Goal: Check status: Check status

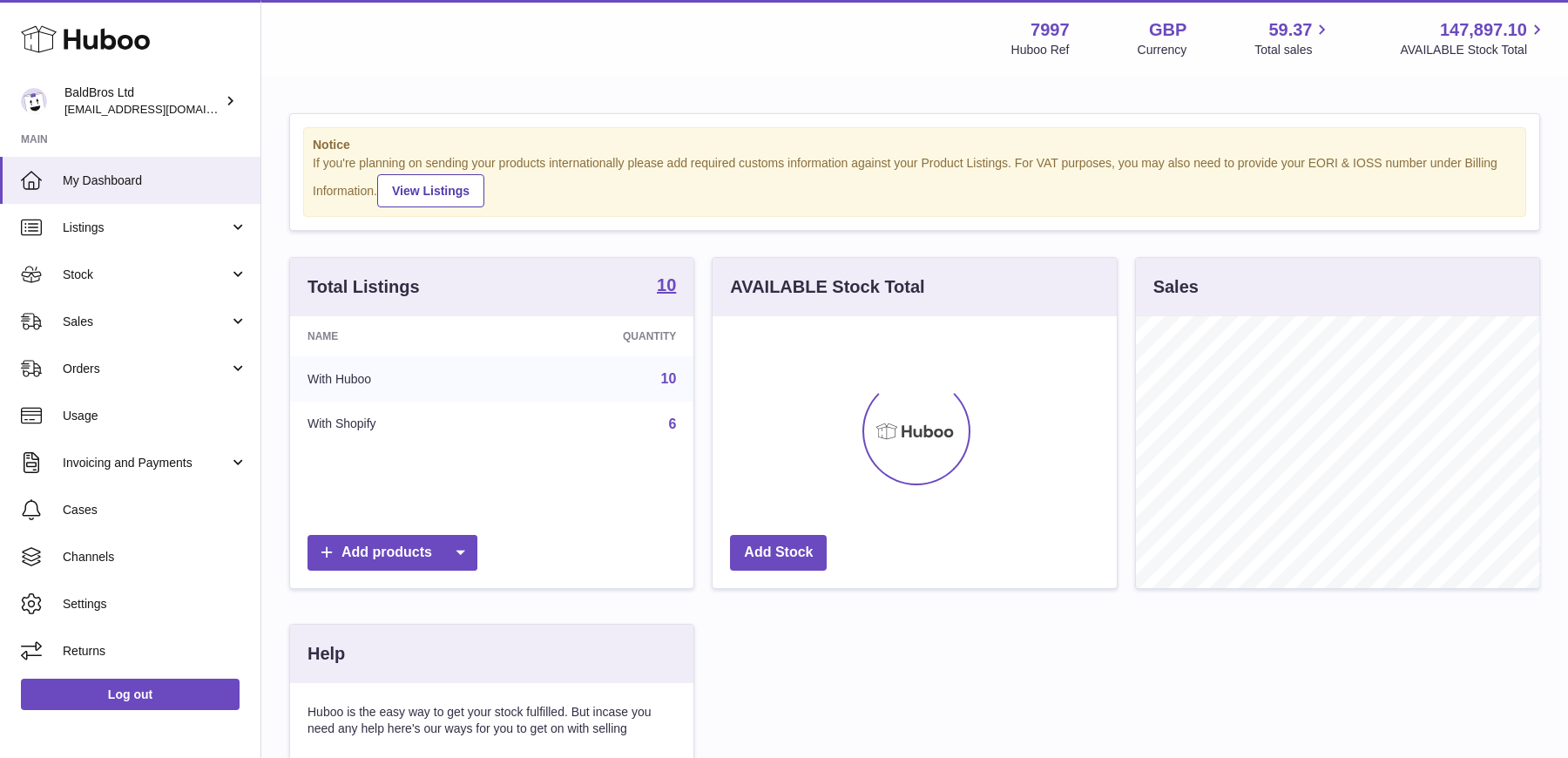
scroll to position [271, 403]
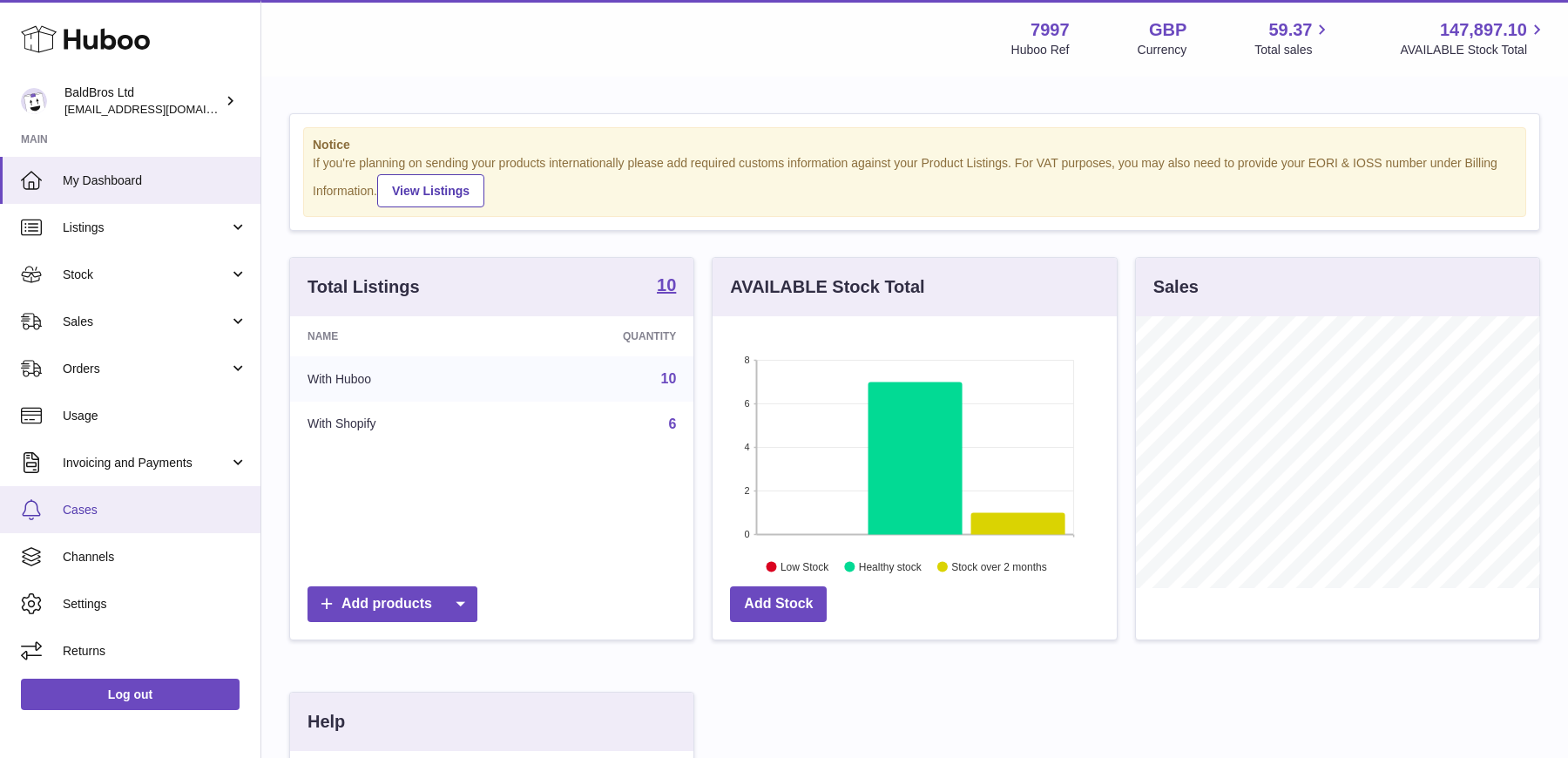
click at [133, 517] on link "Cases" at bounding box center [130, 509] width 261 height 47
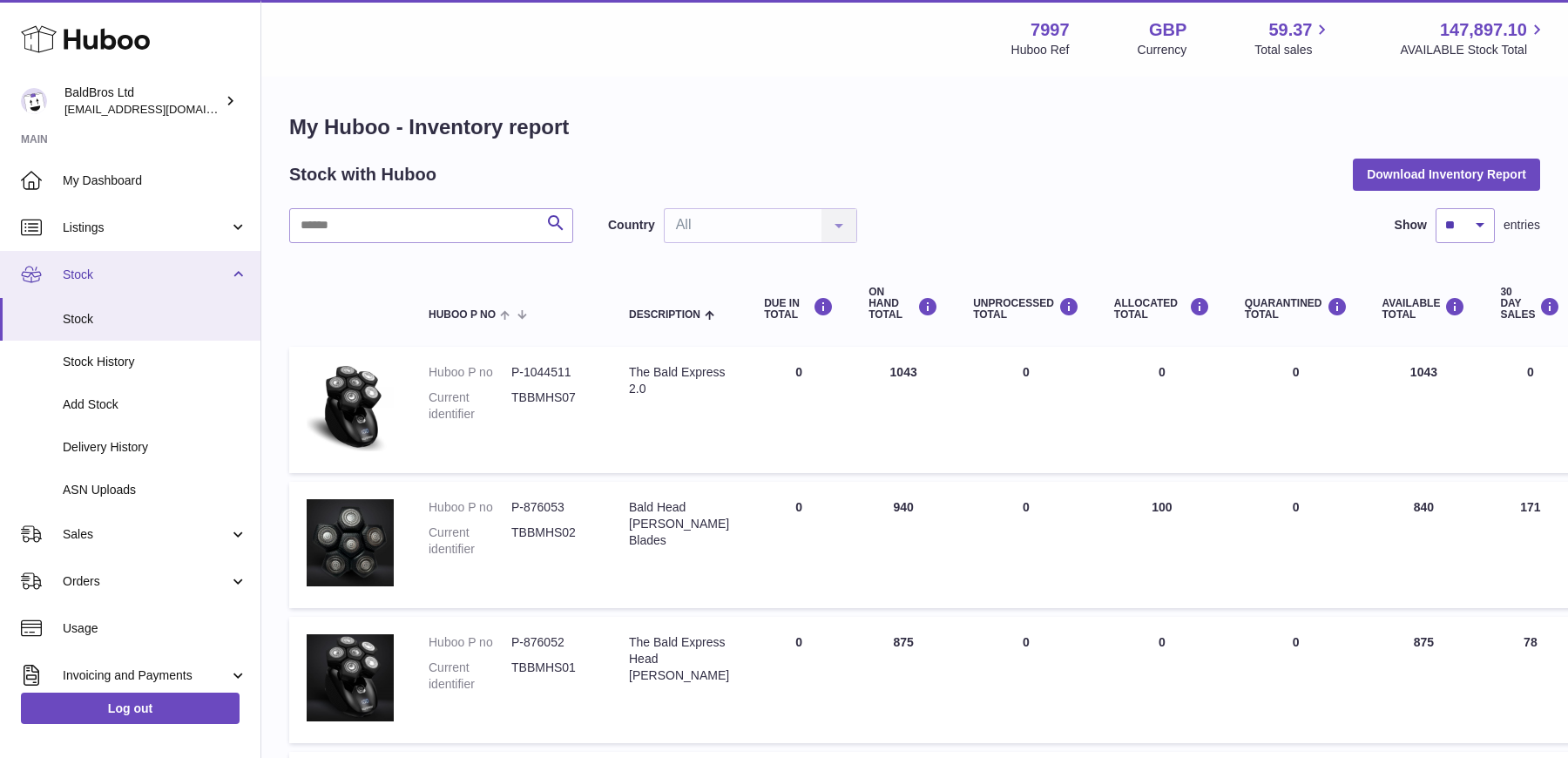
click at [170, 280] on span "Stock" at bounding box center [146, 274] width 166 height 17
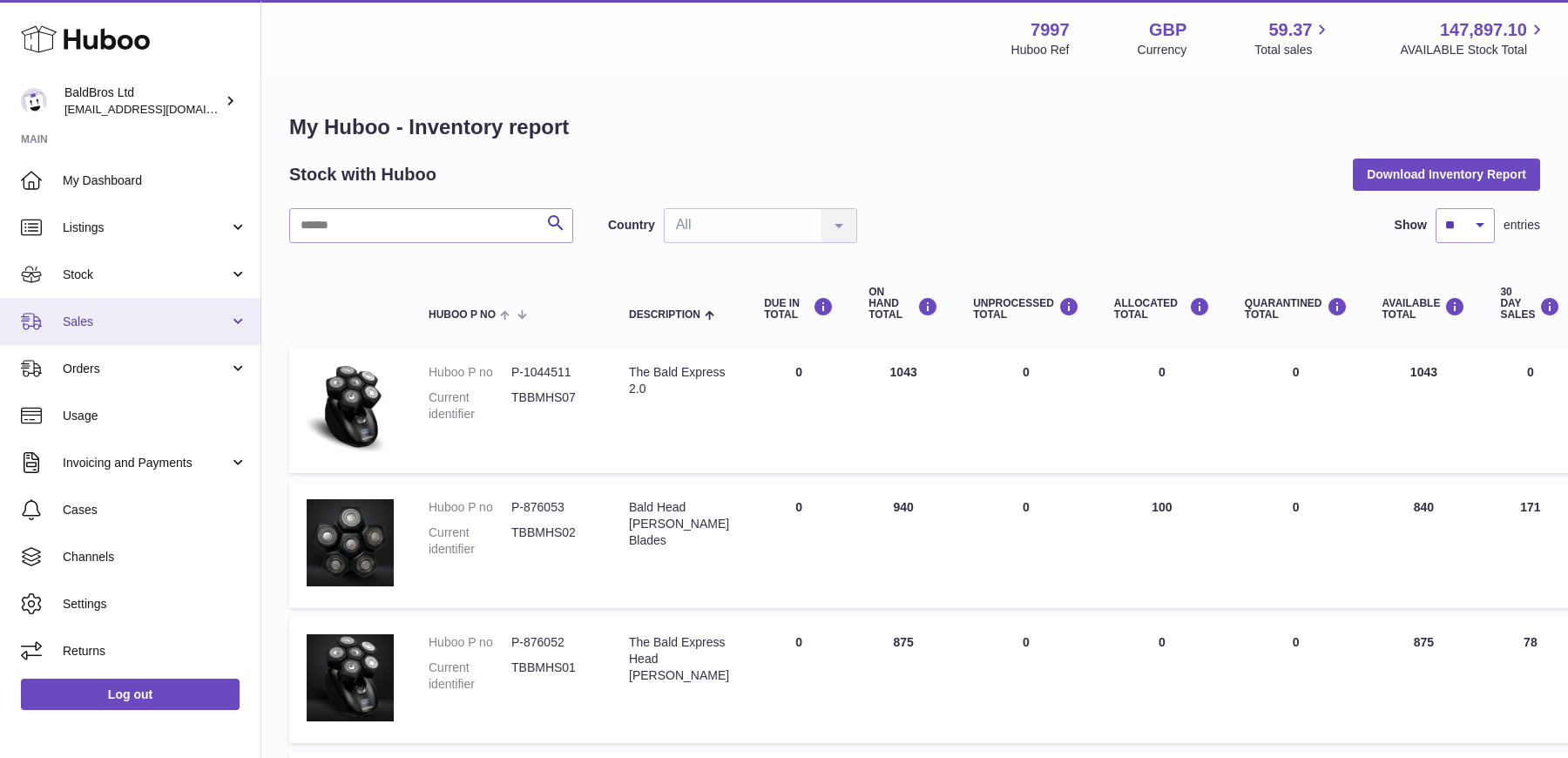
click at [123, 325] on span "Sales" at bounding box center [146, 321] width 166 height 17
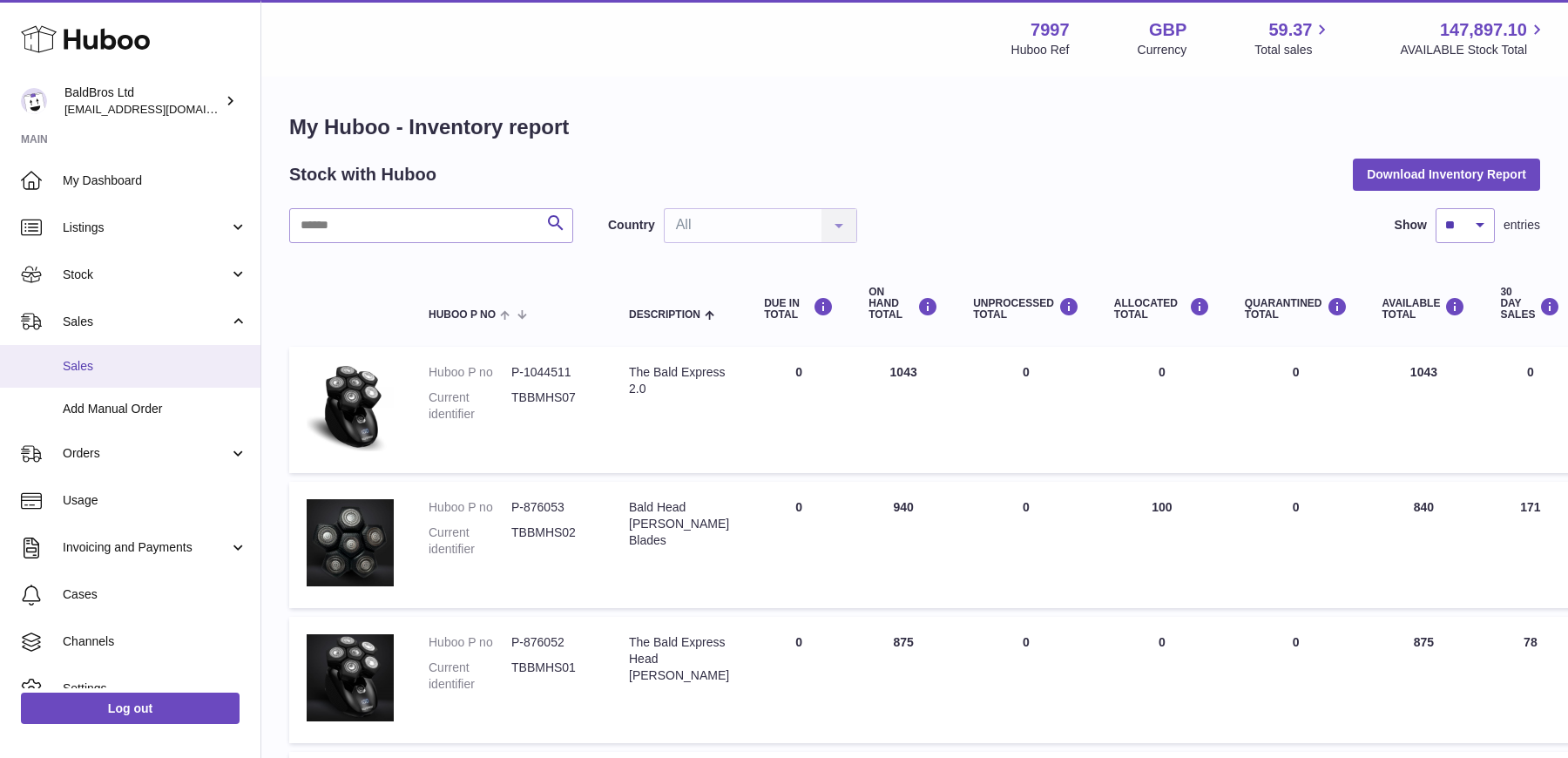
click at [98, 371] on span "Sales" at bounding box center [155, 366] width 185 height 17
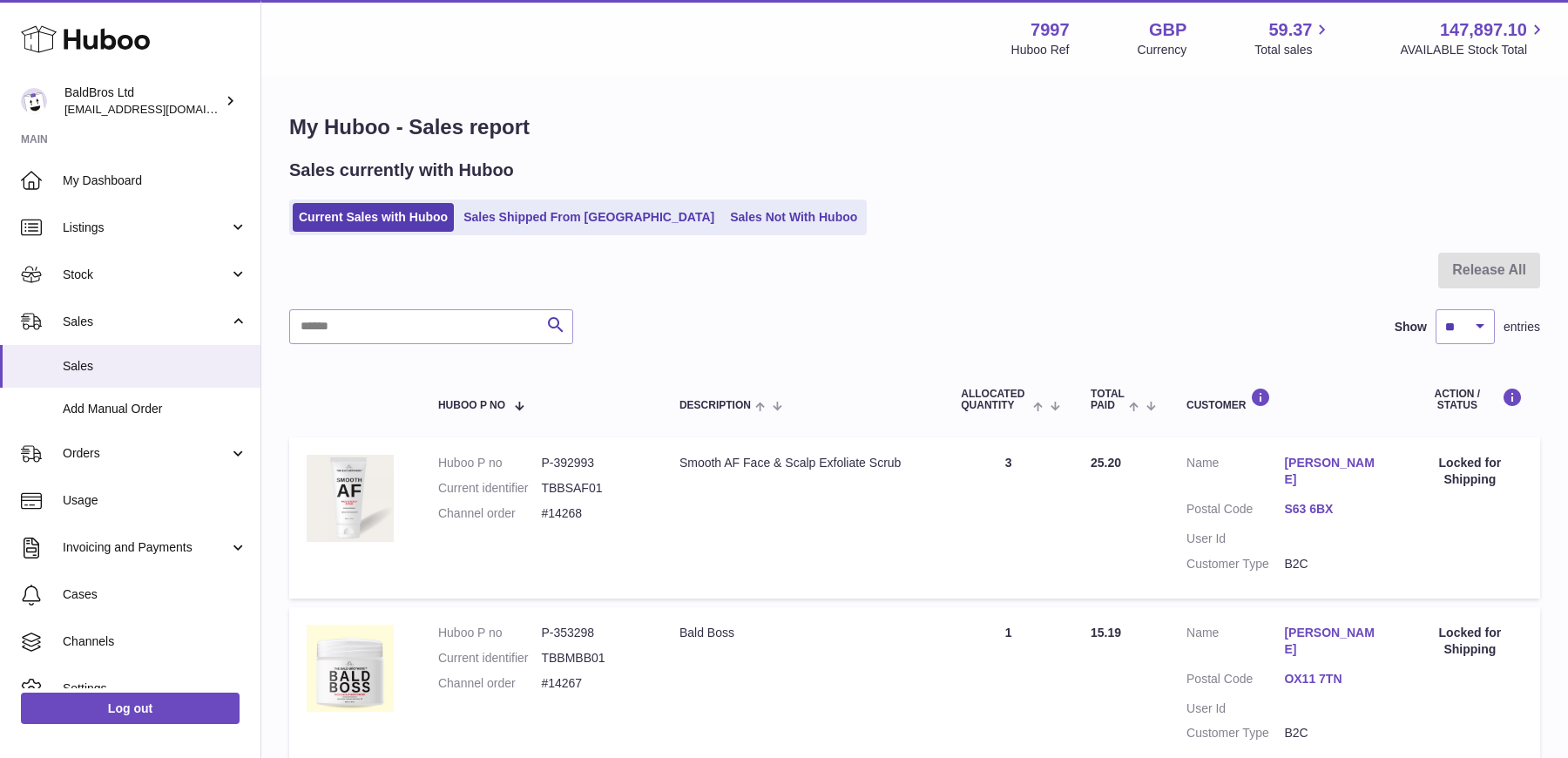
click at [537, 219] on link "Sales Shipped From Huboo" at bounding box center [588, 217] width 263 height 28
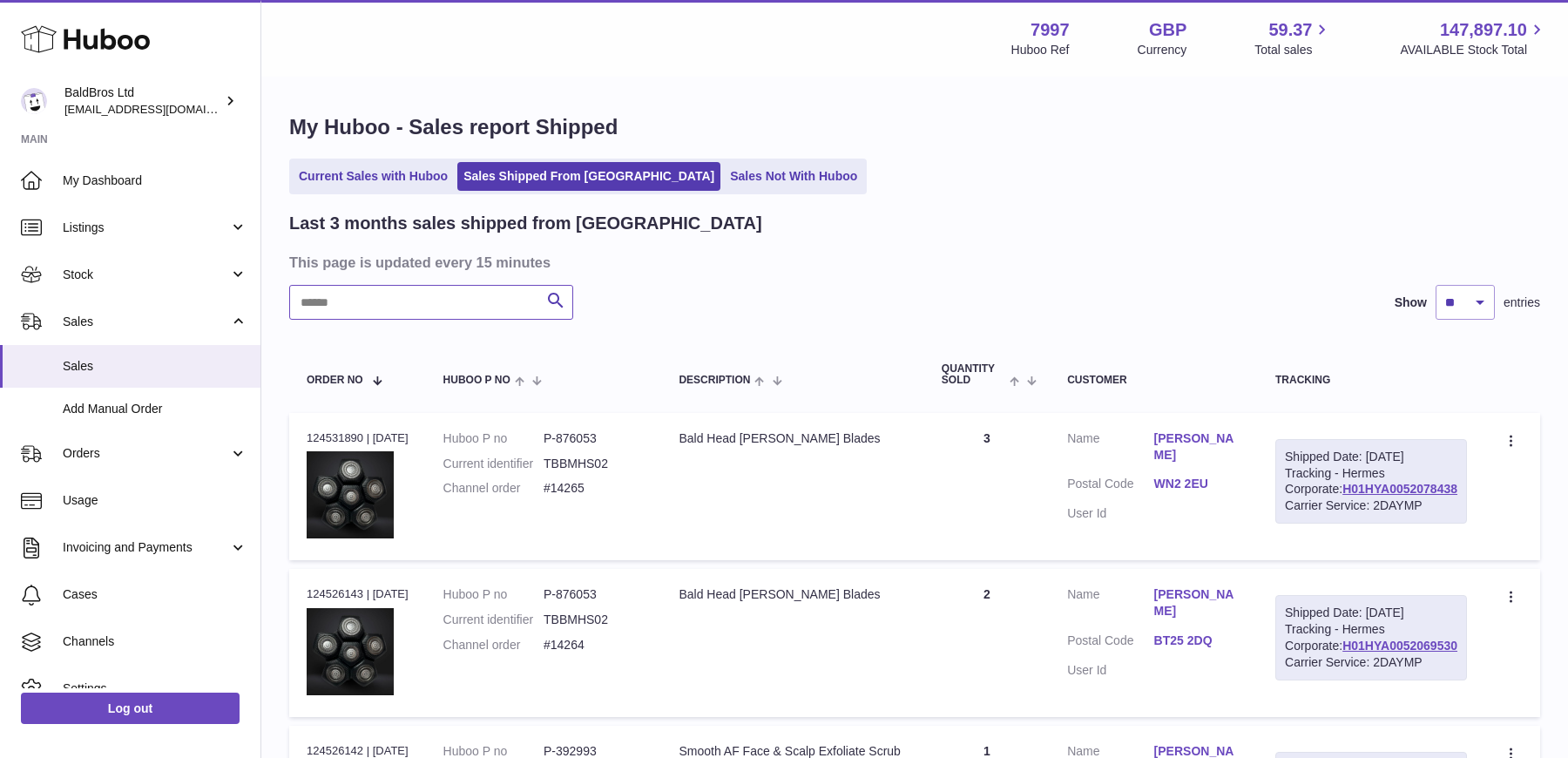
click at [429, 298] on input "text" at bounding box center [431, 302] width 284 height 35
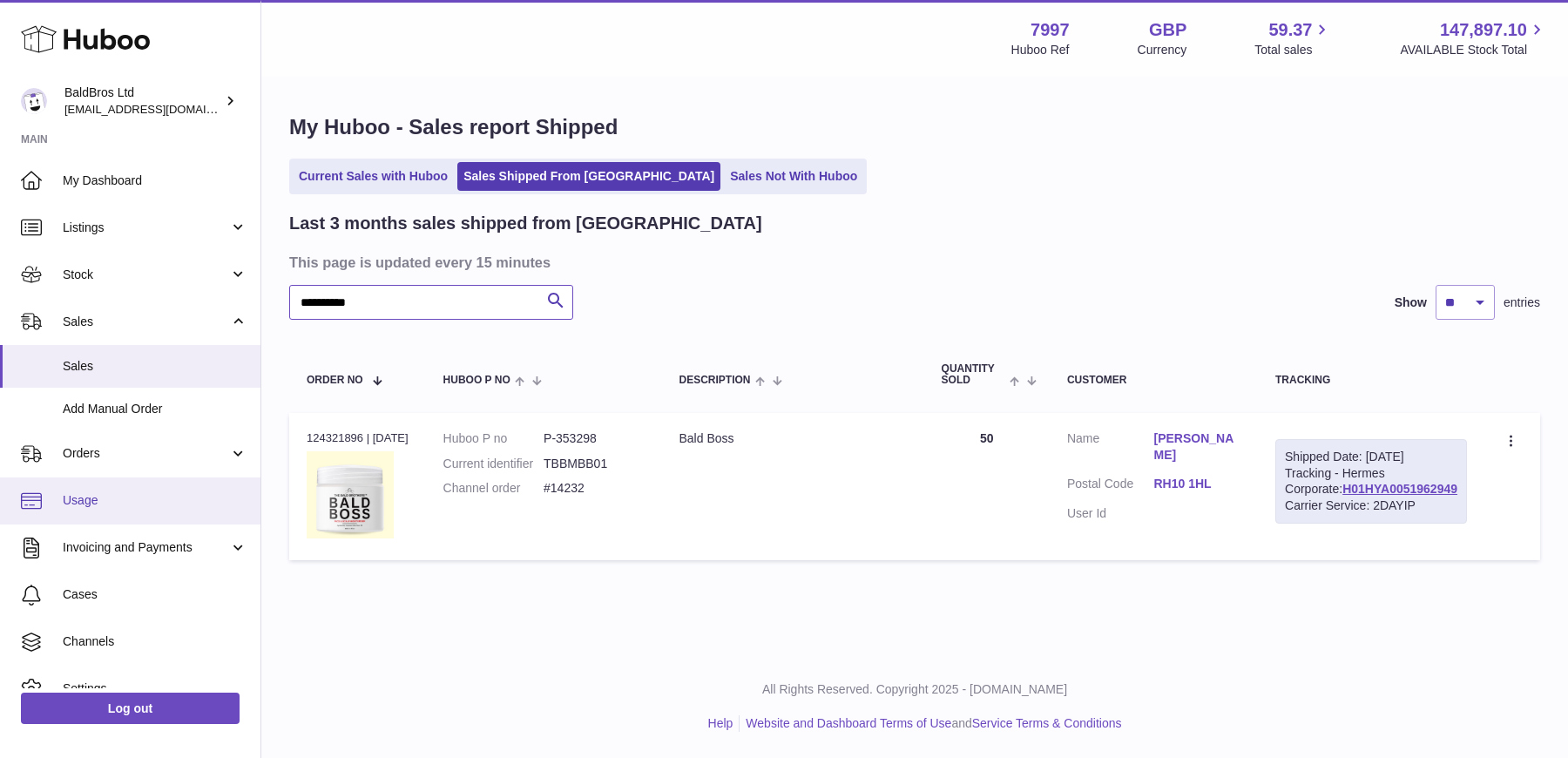
type input "**********"
click at [98, 509] on link "Usage" at bounding box center [130, 501] width 261 height 47
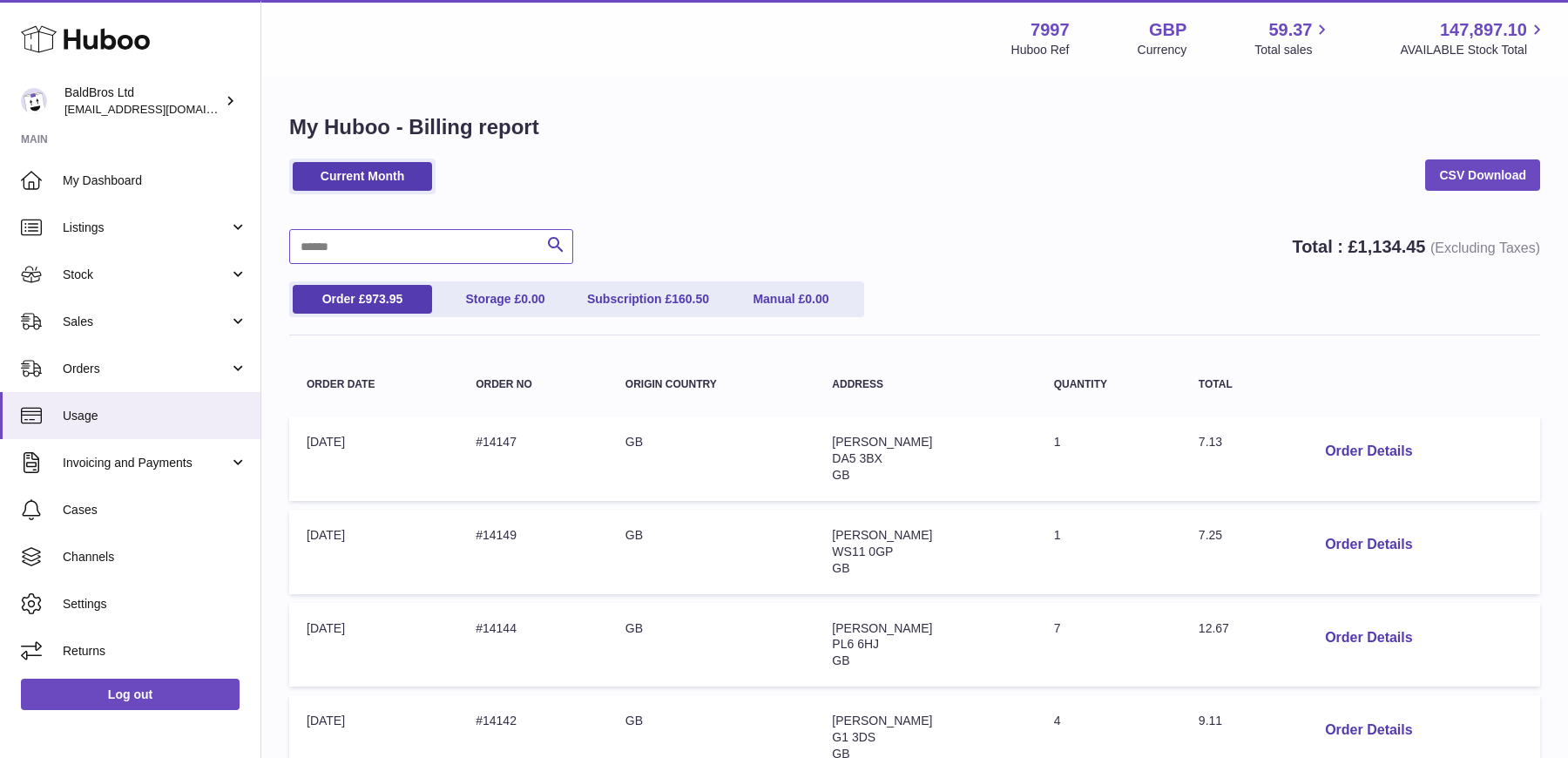
click at [477, 246] on input "text" at bounding box center [431, 246] width 284 height 35
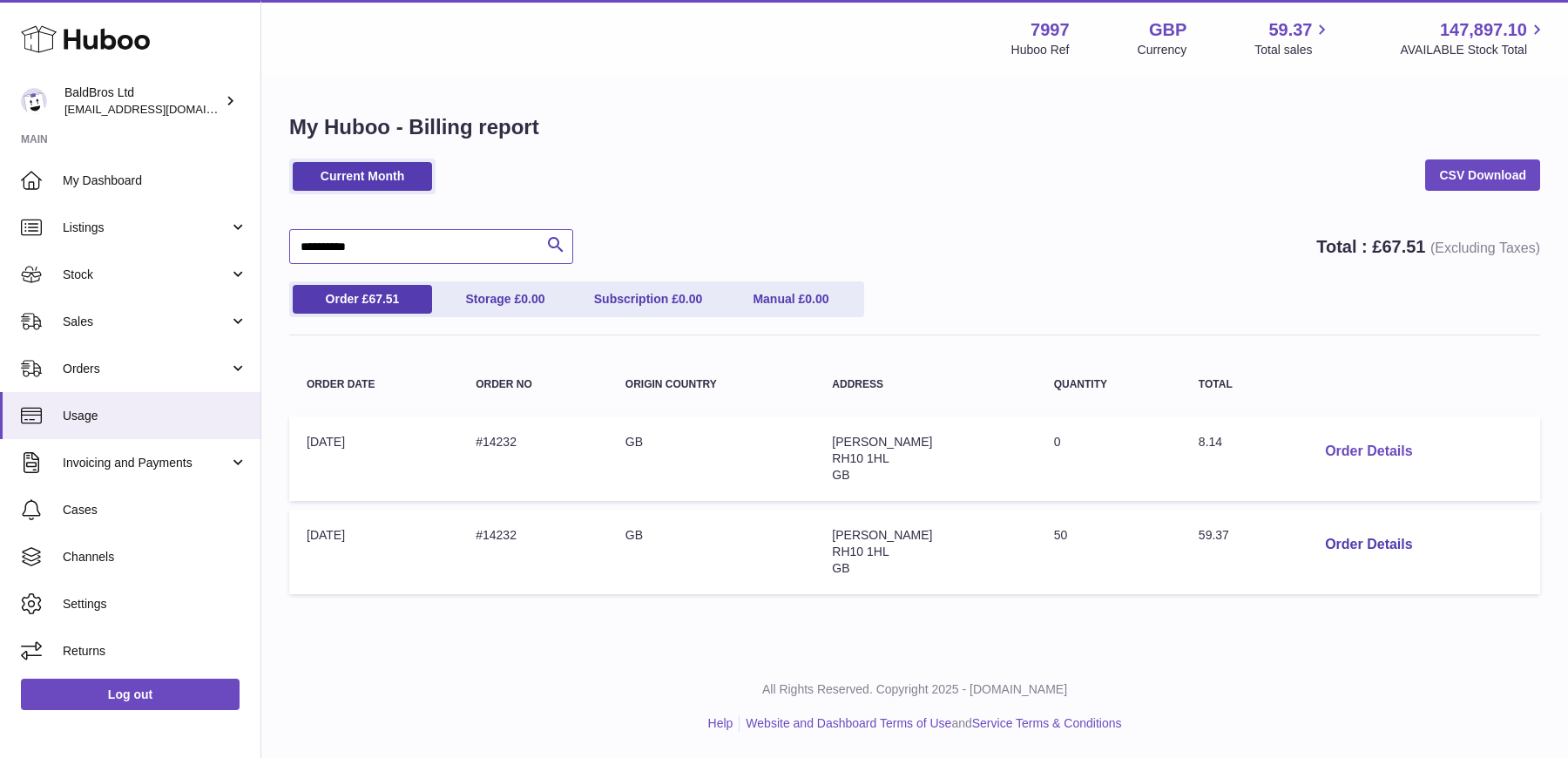
type input "**********"
click at [1359, 446] on button "Order Details" at bounding box center [1368, 452] width 115 height 36
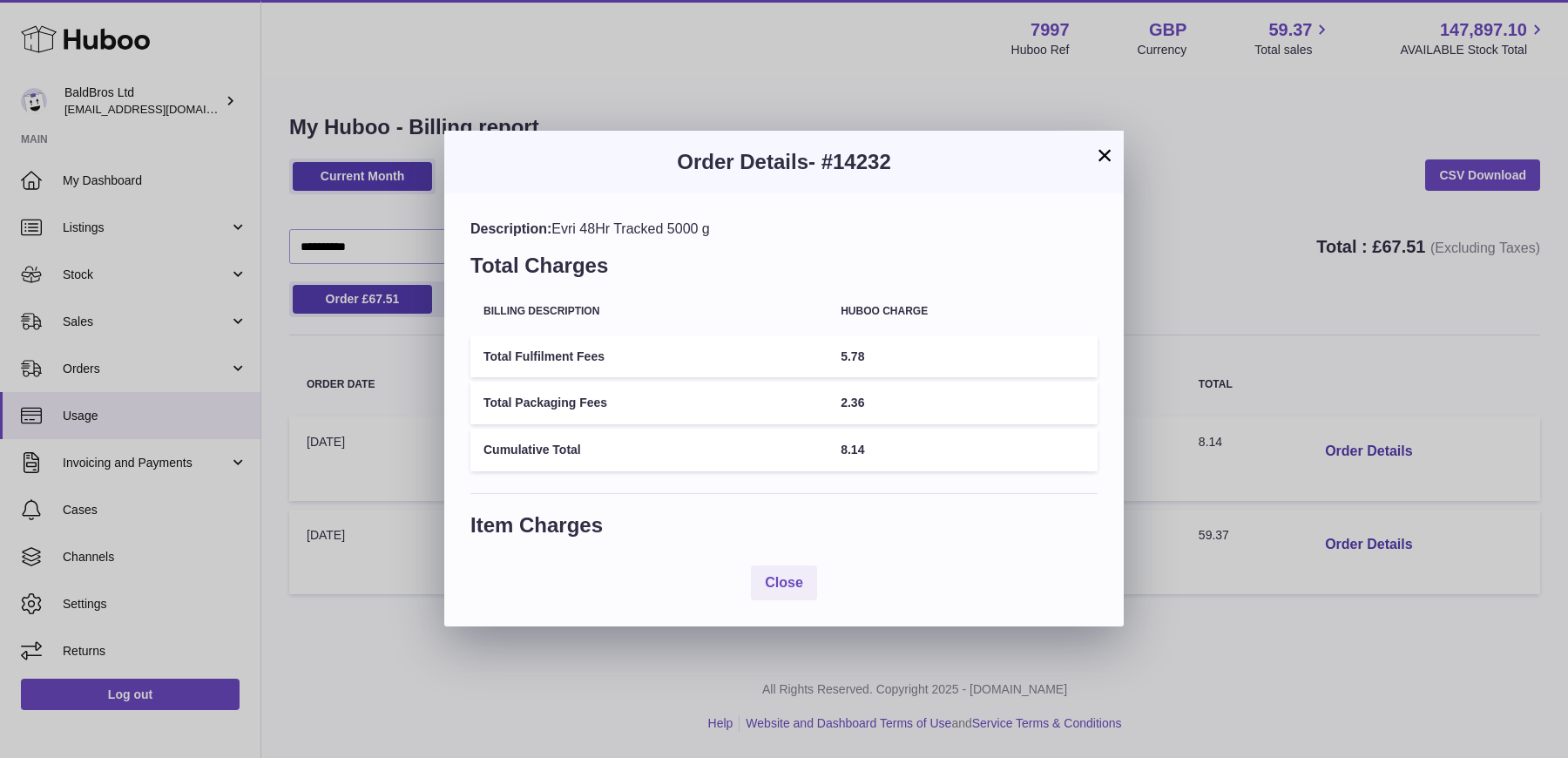
click at [1106, 157] on button "×" at bounding box center [1105, 155] width 21 height 21
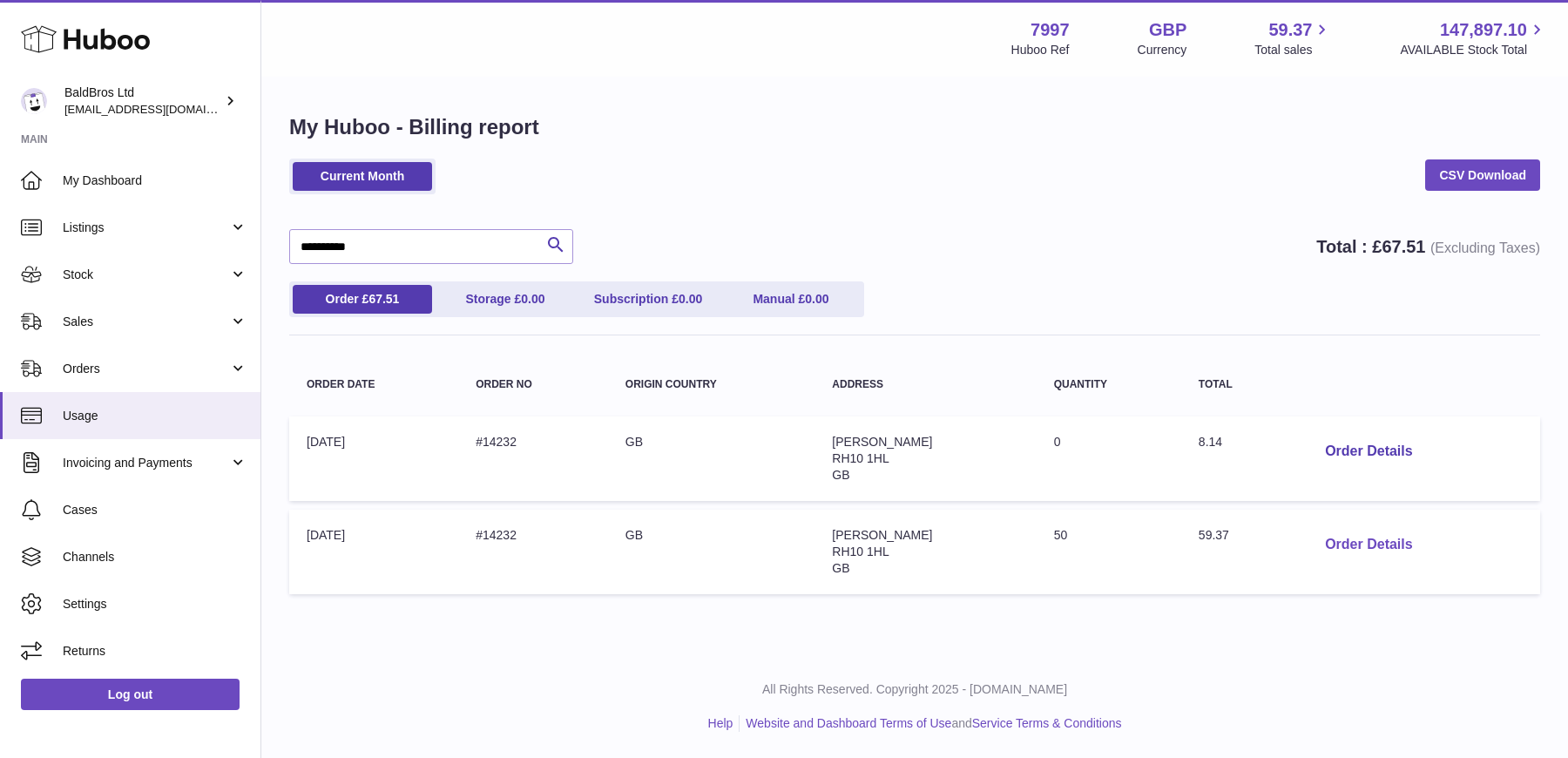
click at [1330, 540] on button "Order Details" at bounding box center [1368, 545] width 115 height 36
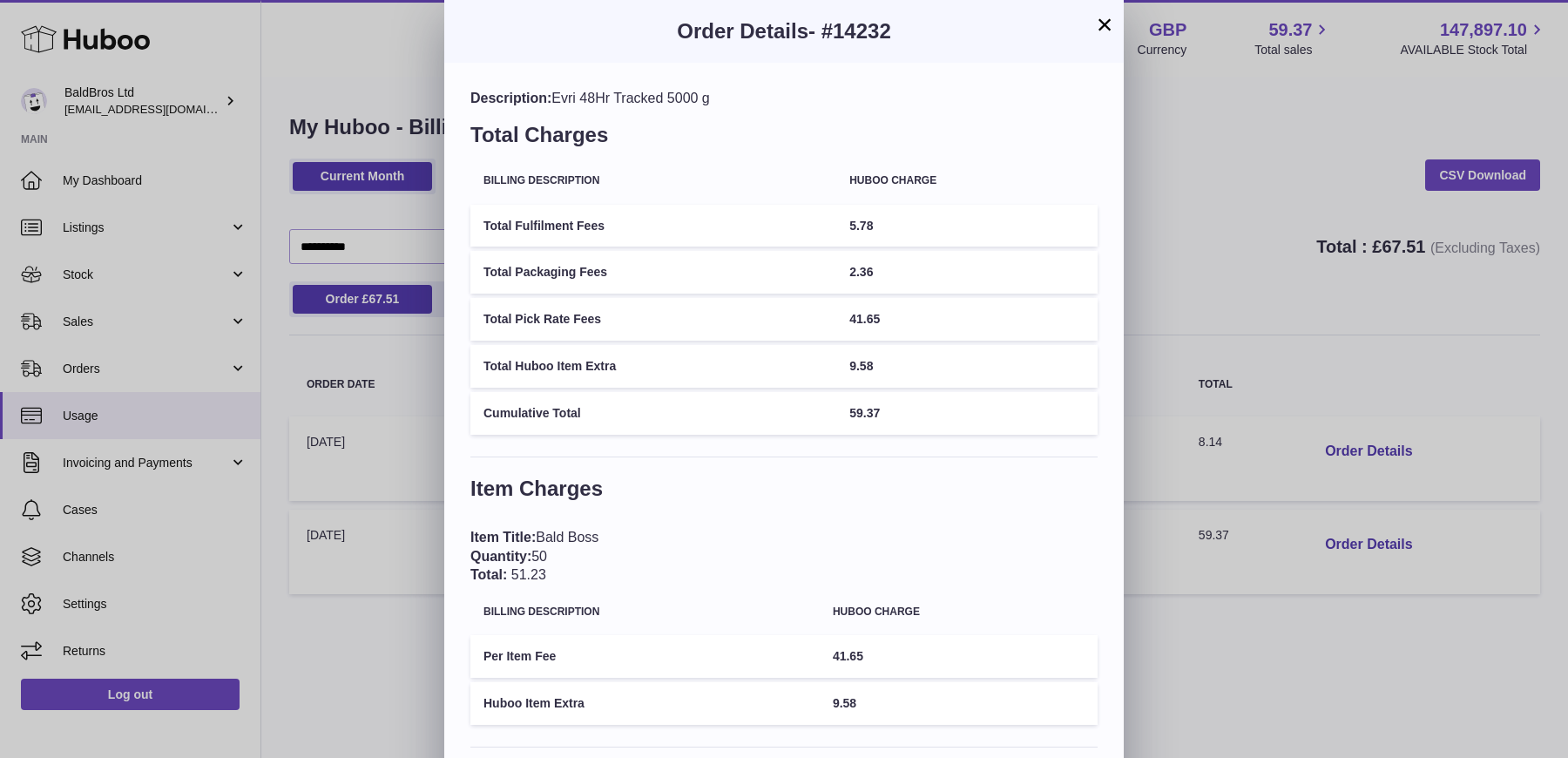
scroll to position [70, 0]
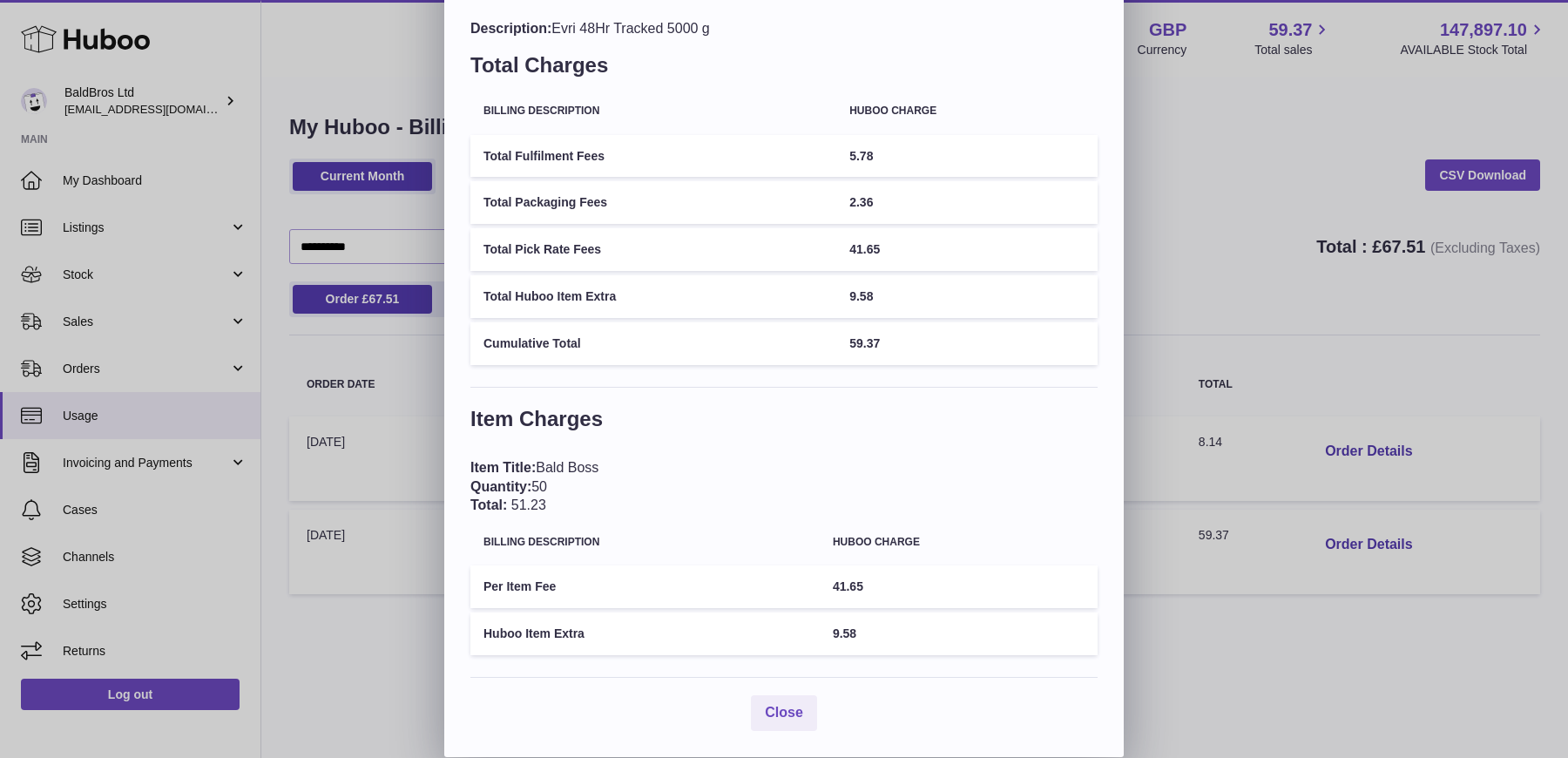
click at [1187, 267] on div "× Order Details - #14232 Description: Evri 48Hr Tracked 5000 g Total Charges Bi…" at bounding box center [784, 343] width 1568 height 827
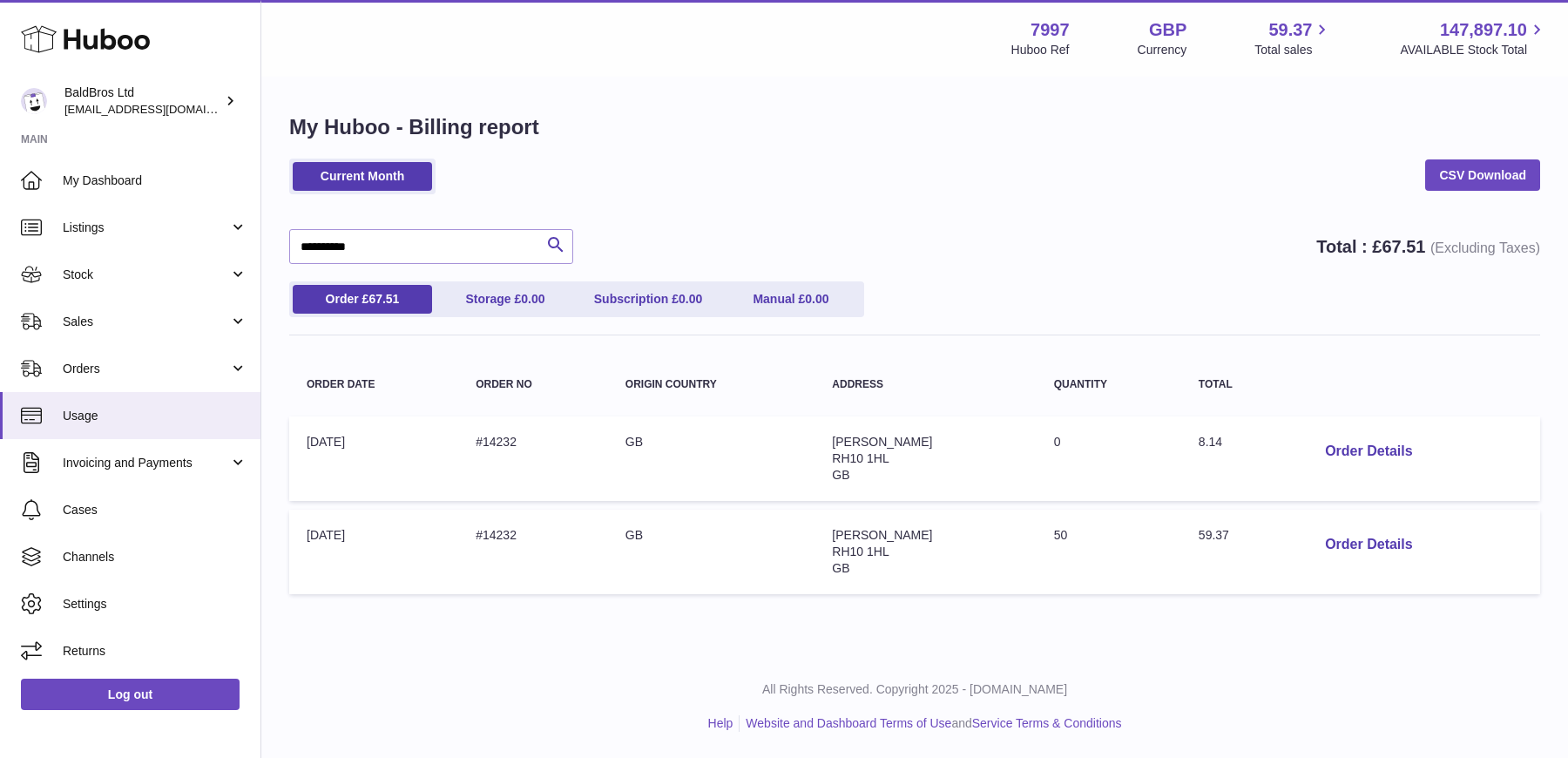
scroll to position [0, 0]
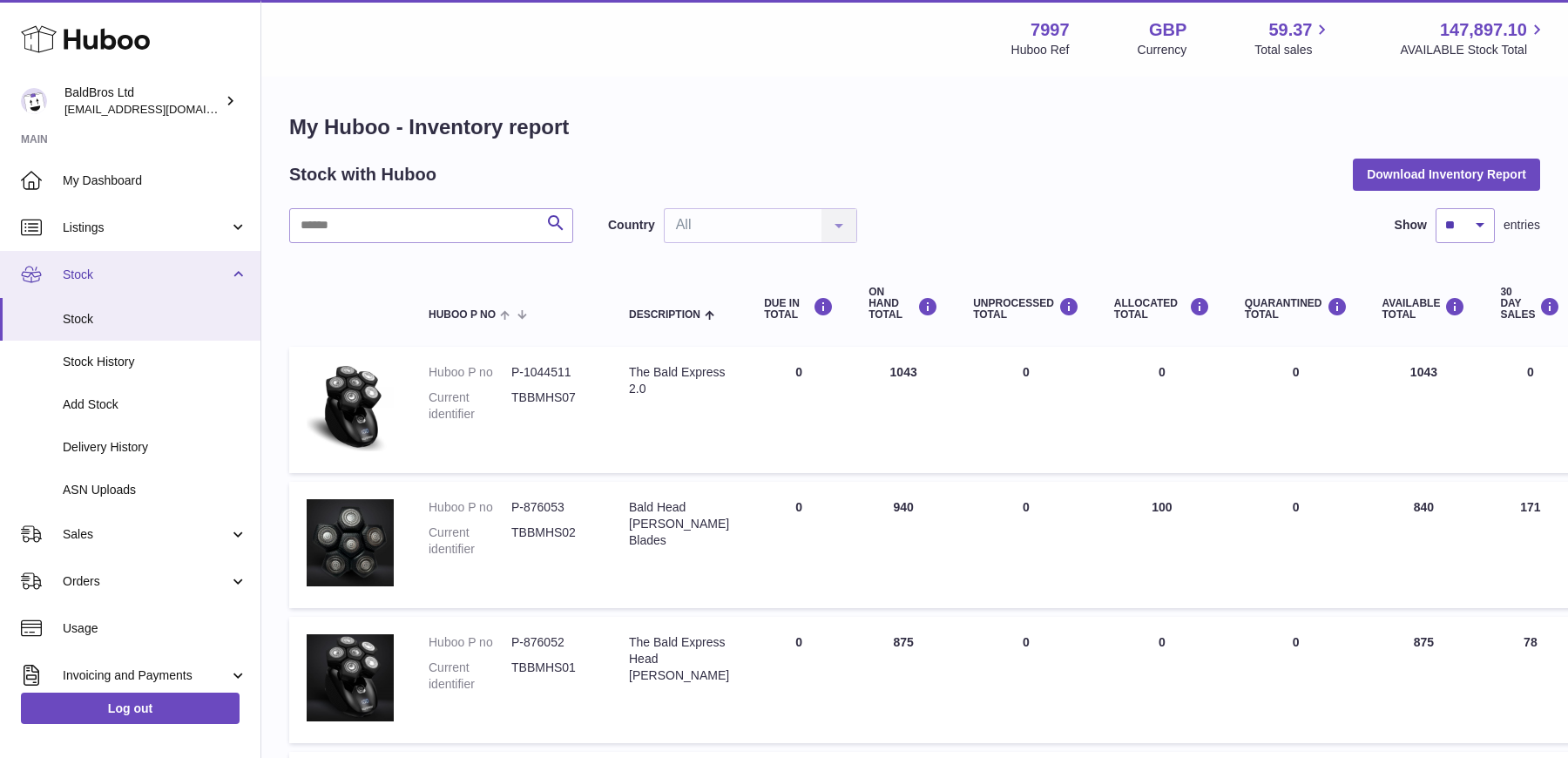
click at [116, 288] on link "Stock" at bounding box center [130, 274] width 261 height 47
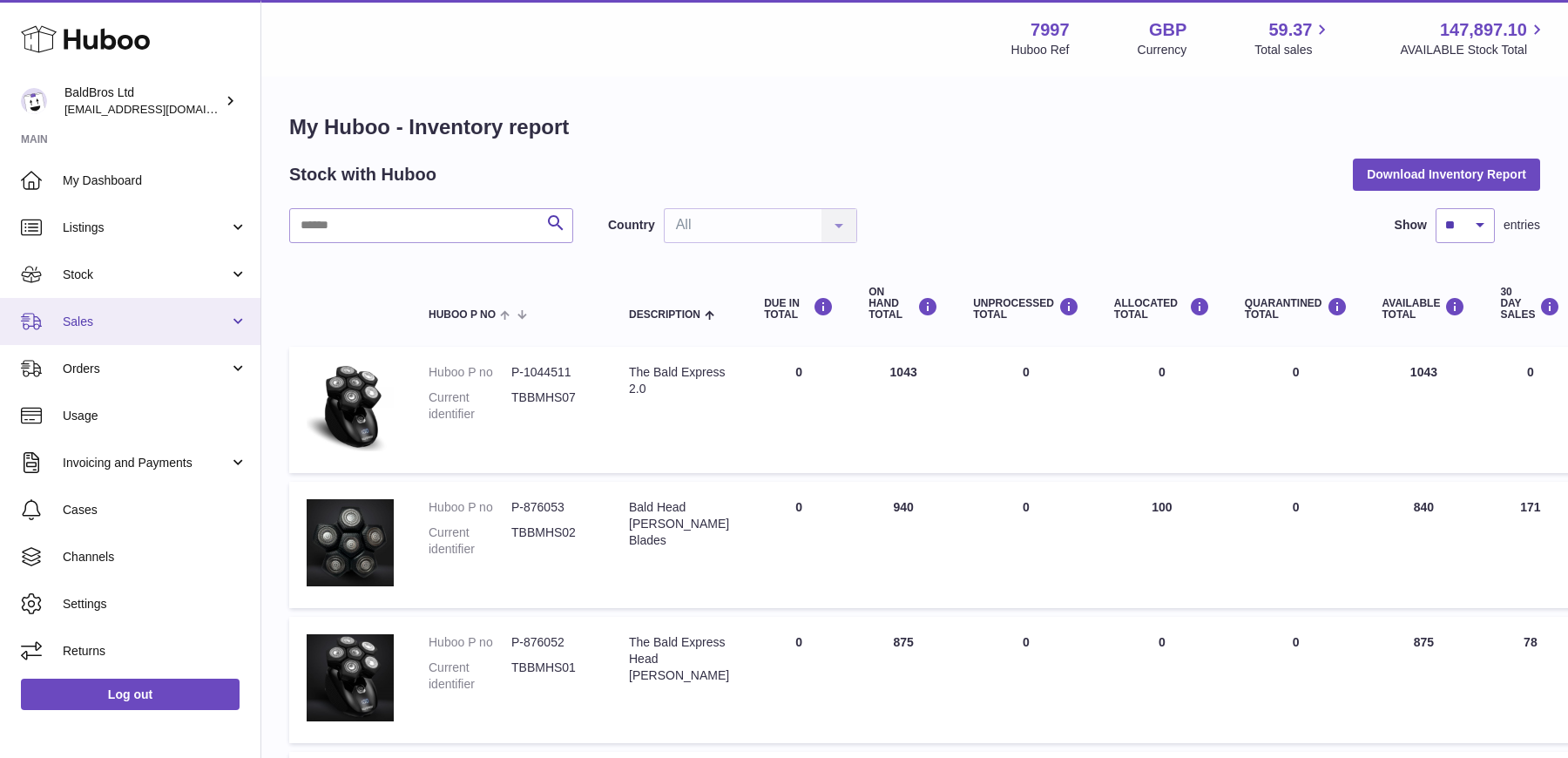
click at [108, 304] on link "Sales" at bounding box center [130, 321] width 261 height 47
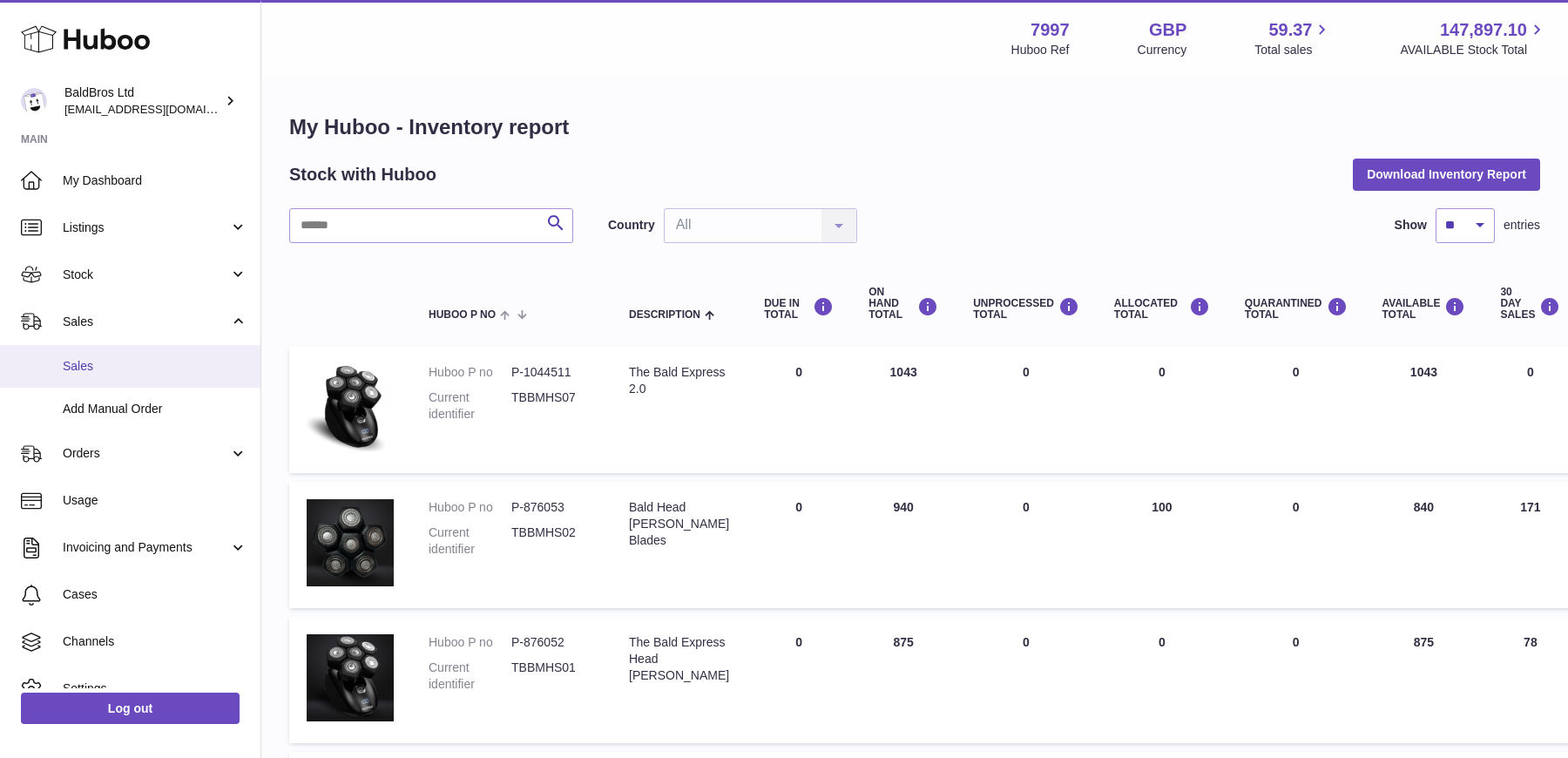
click at [123, 358] on span "Sales" at bounding box center [155, 366] width 185 height 17
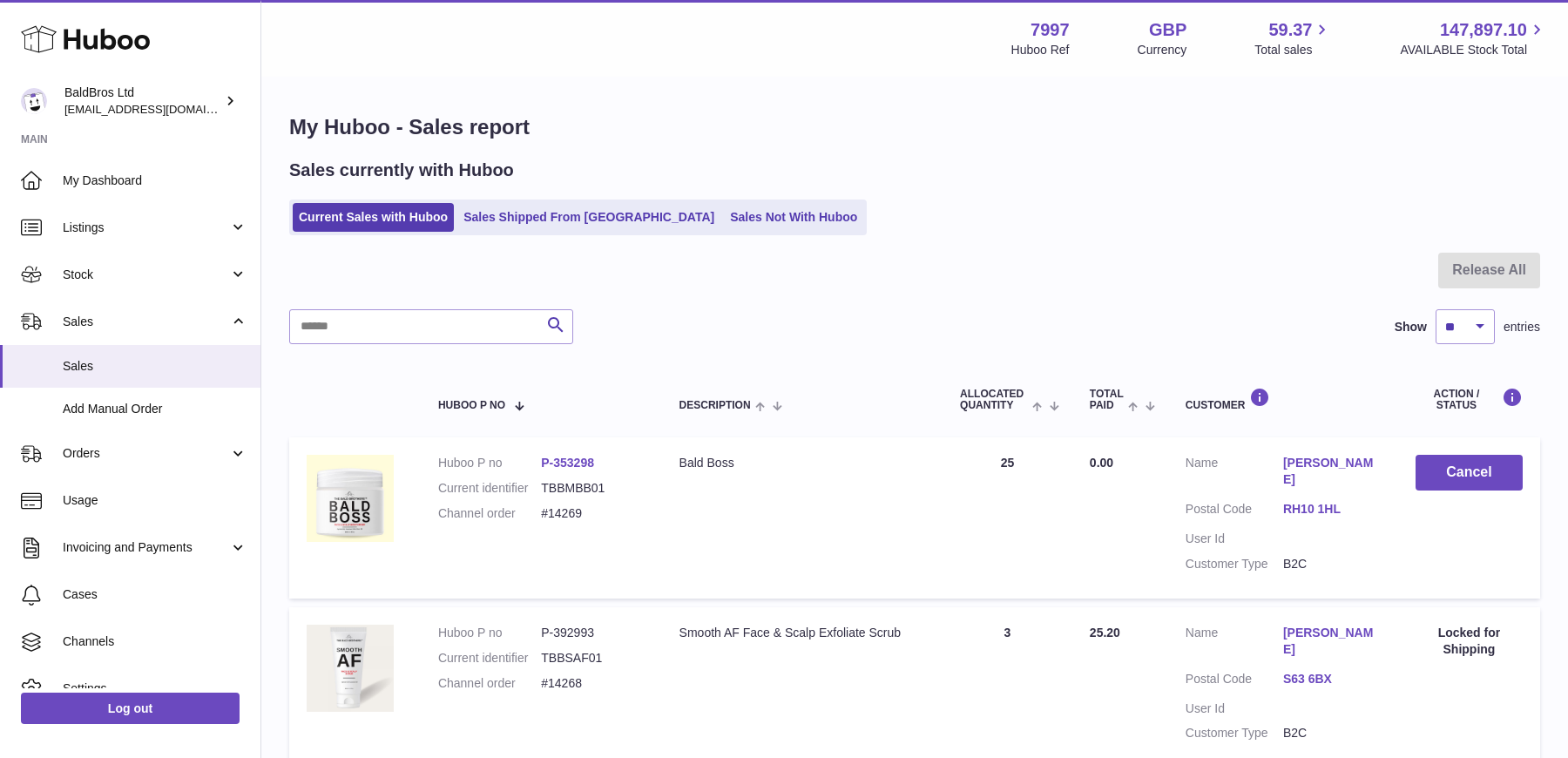
click at [563, 461] on link "P-353298" at bounding box center [568, 462] width 53 height 14
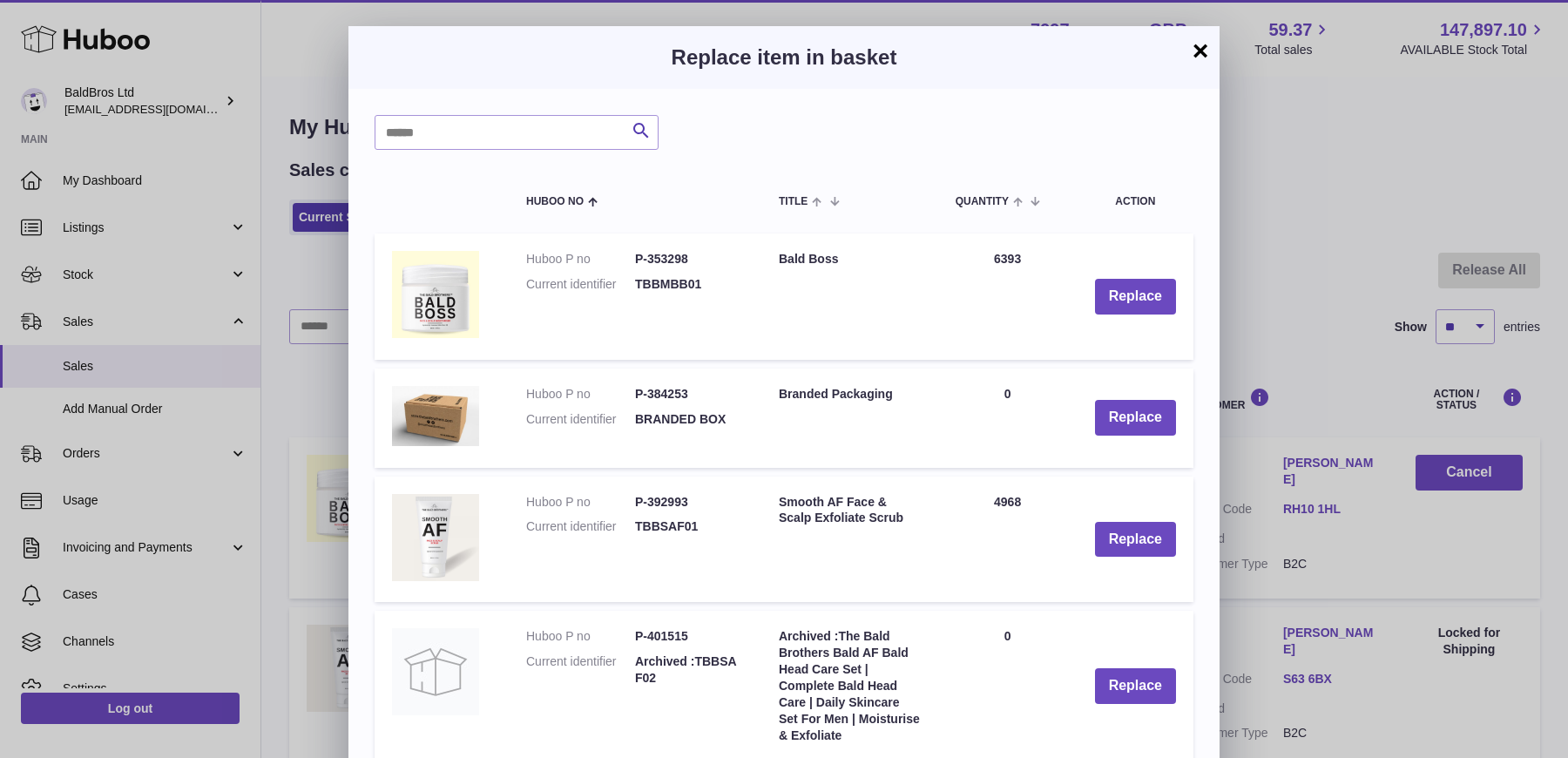
click at [1207, 48] on button "×" at bounding box center [1201, 51] width 21 height 21
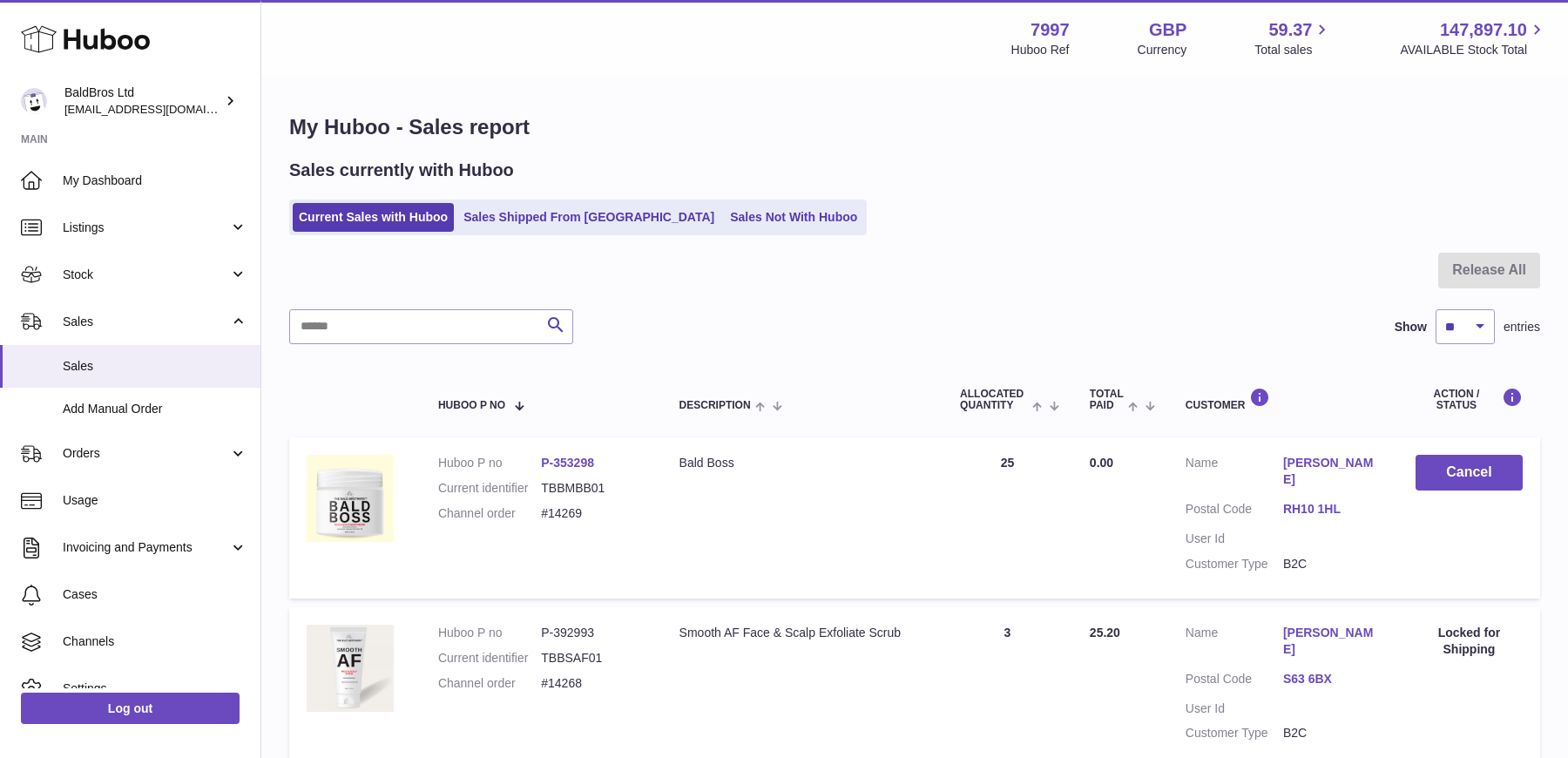
click at [1303, 459] on link "[PERSON_NAME]" at bounding box center [1332, 470] width 98 height 33
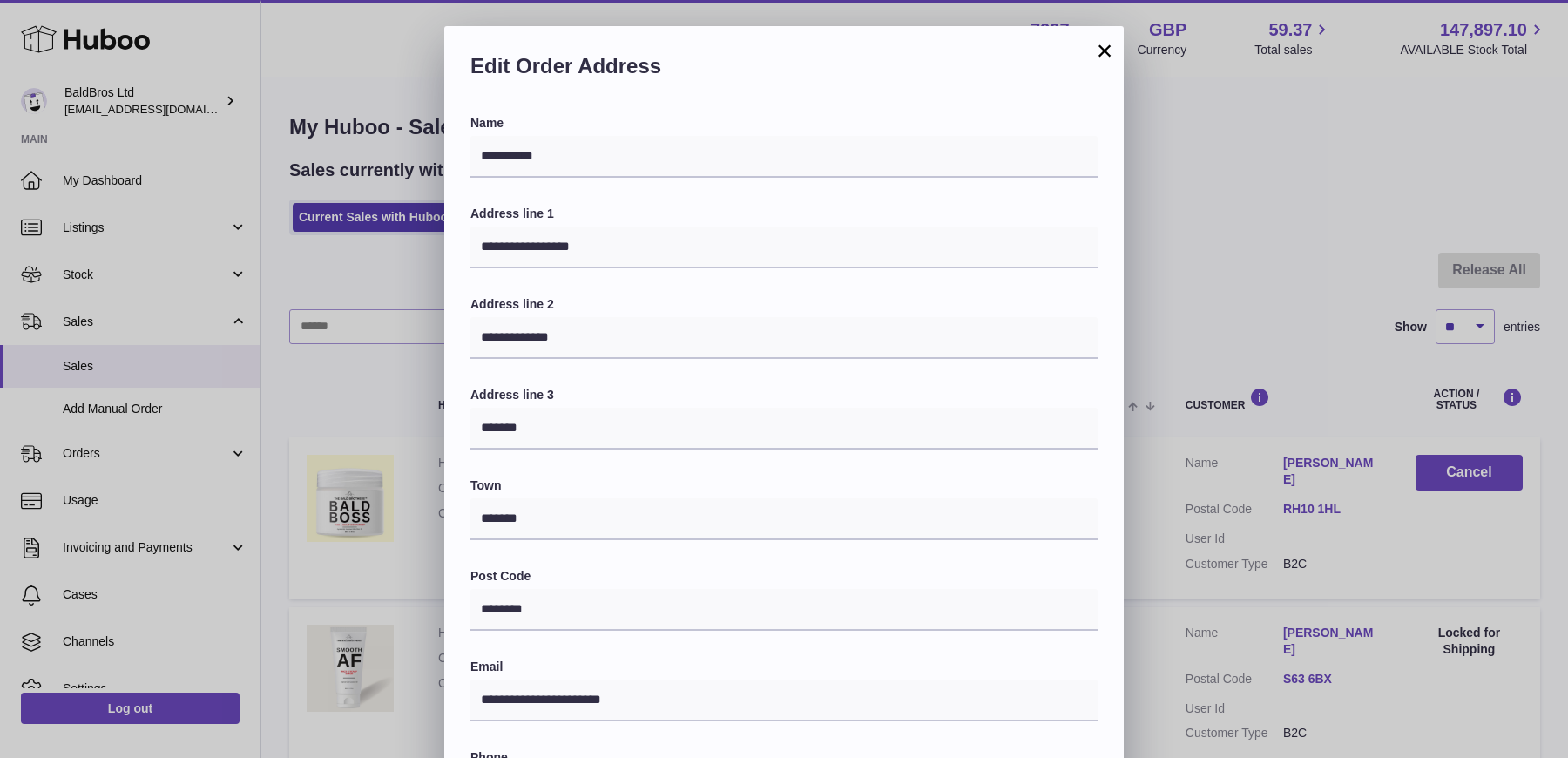
scroll to position [340, 0]
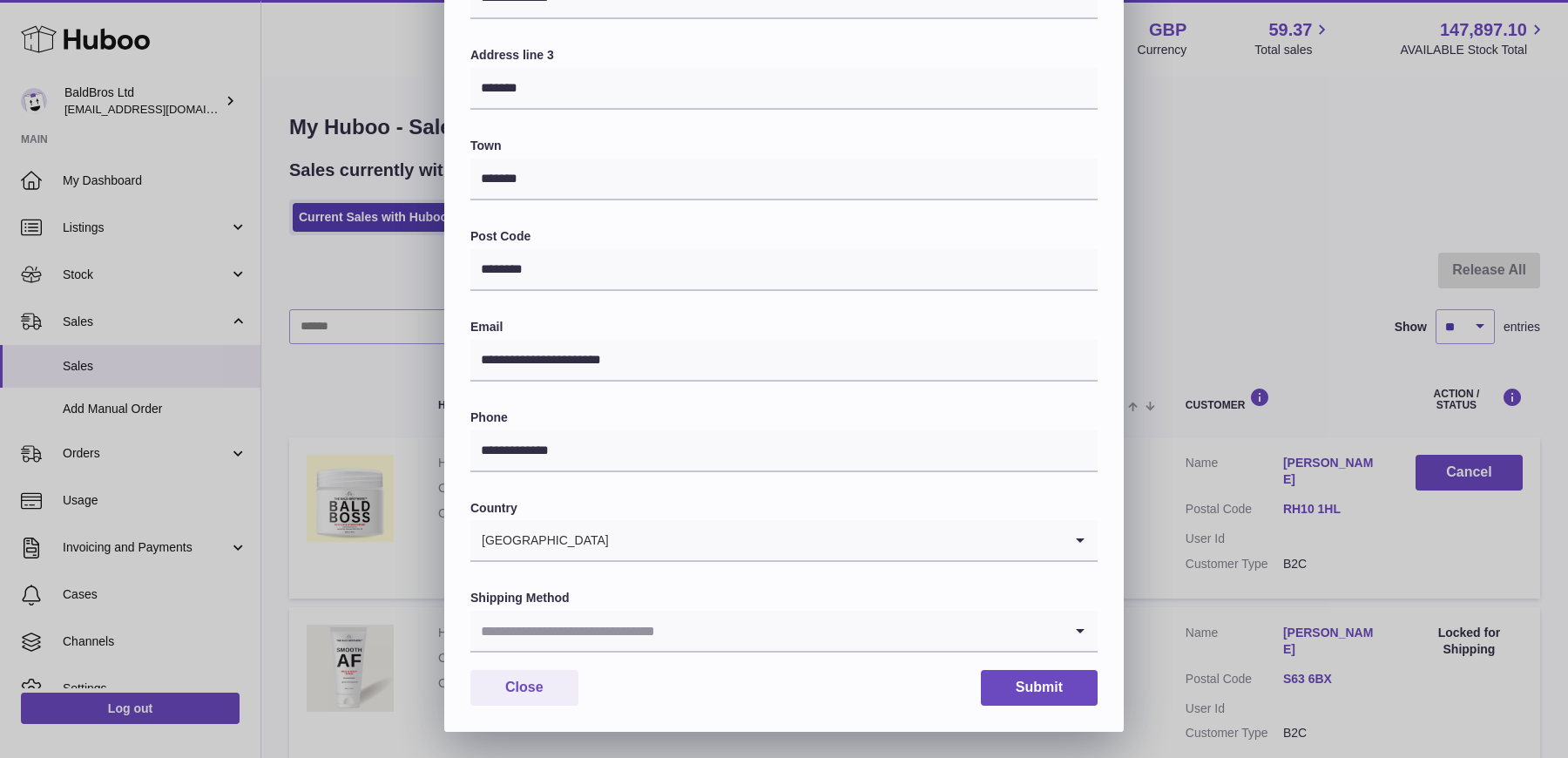
click at [703, 645] on input "Search for option" at bounding box center [767, 630] width 593 height 40
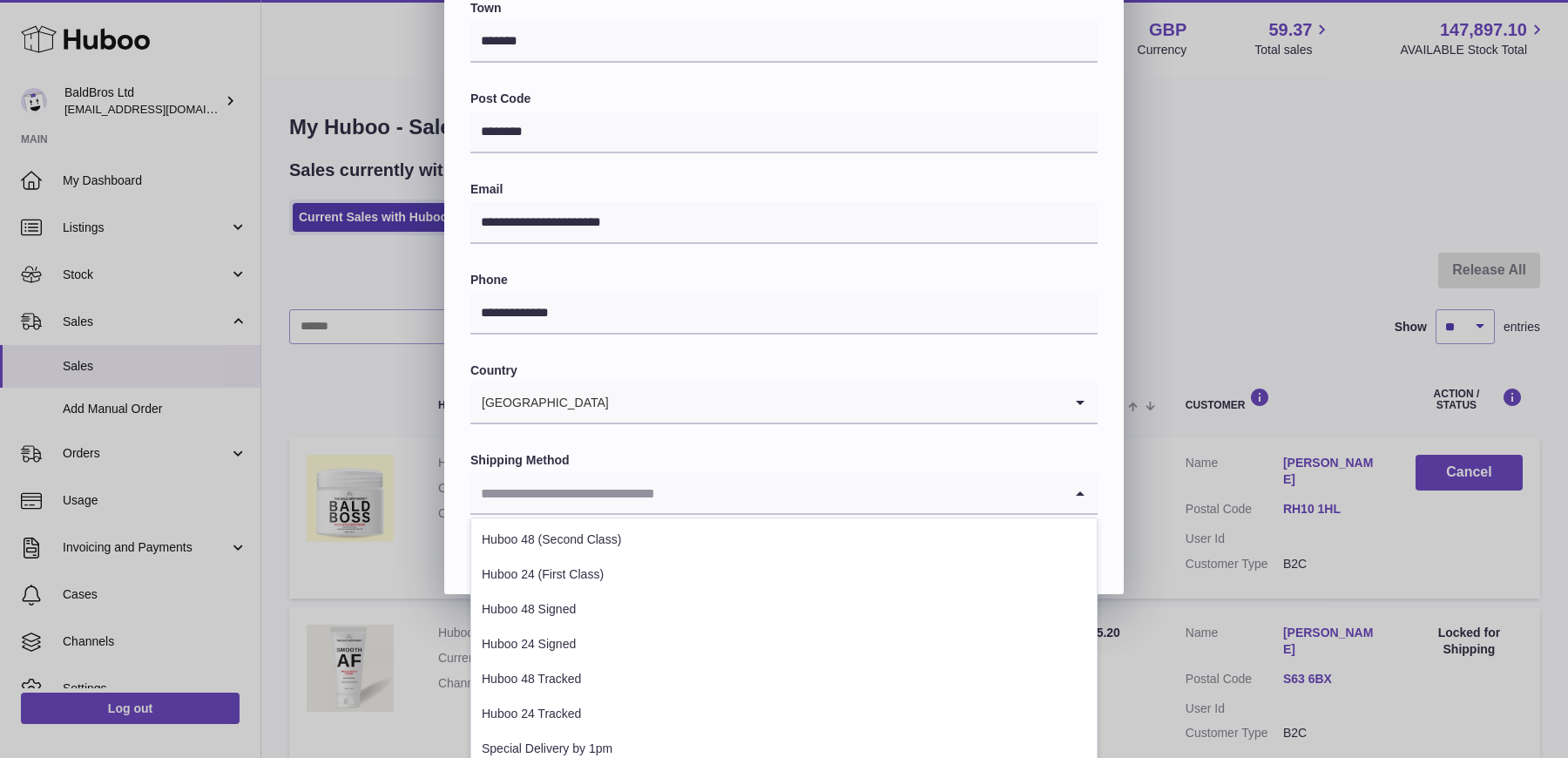
scroll to position [542, 0]
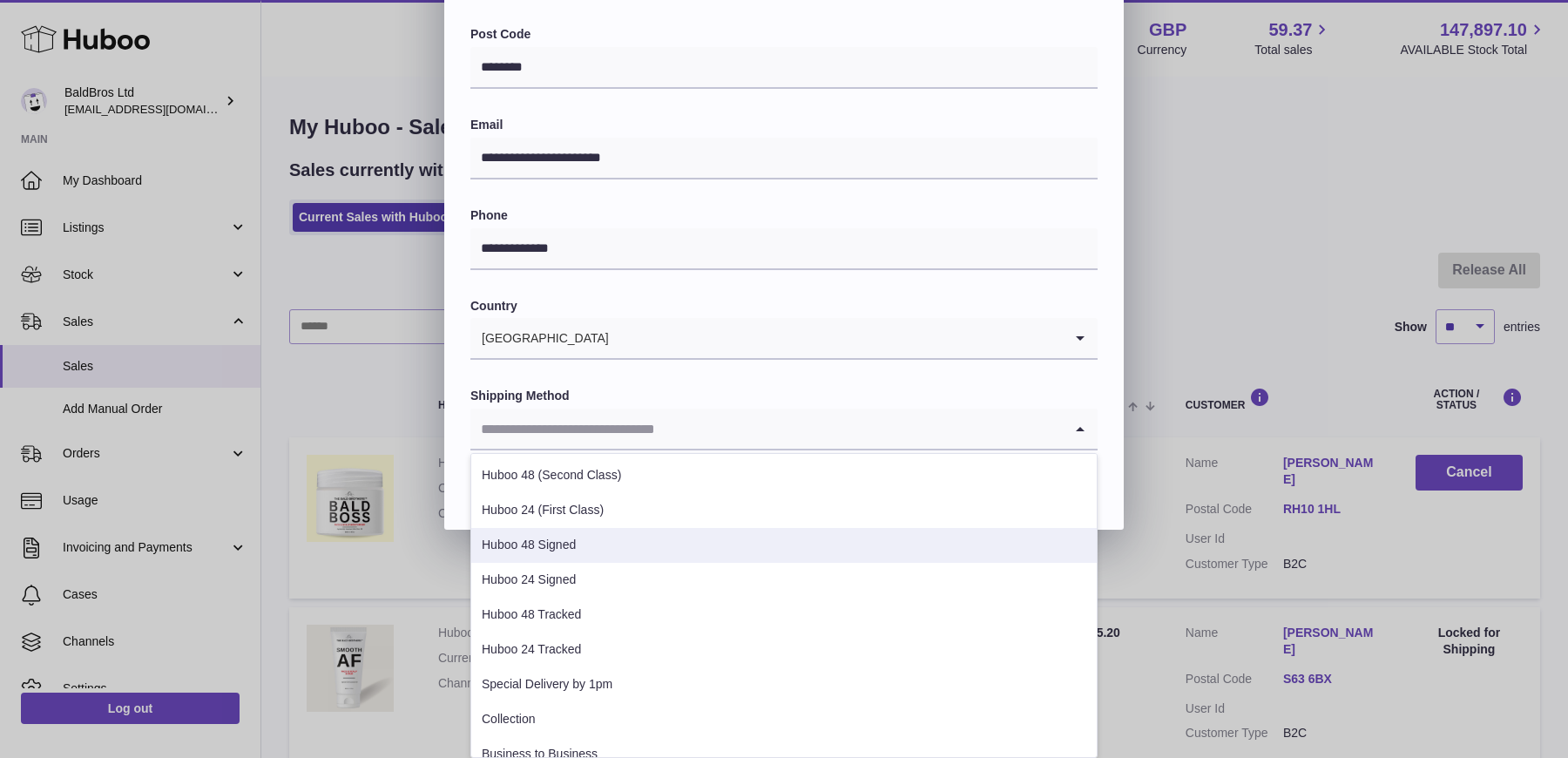
click at [663, 537] on li "Huboo 48 Signed" at bounding box center [784, 545] width 626 height 35
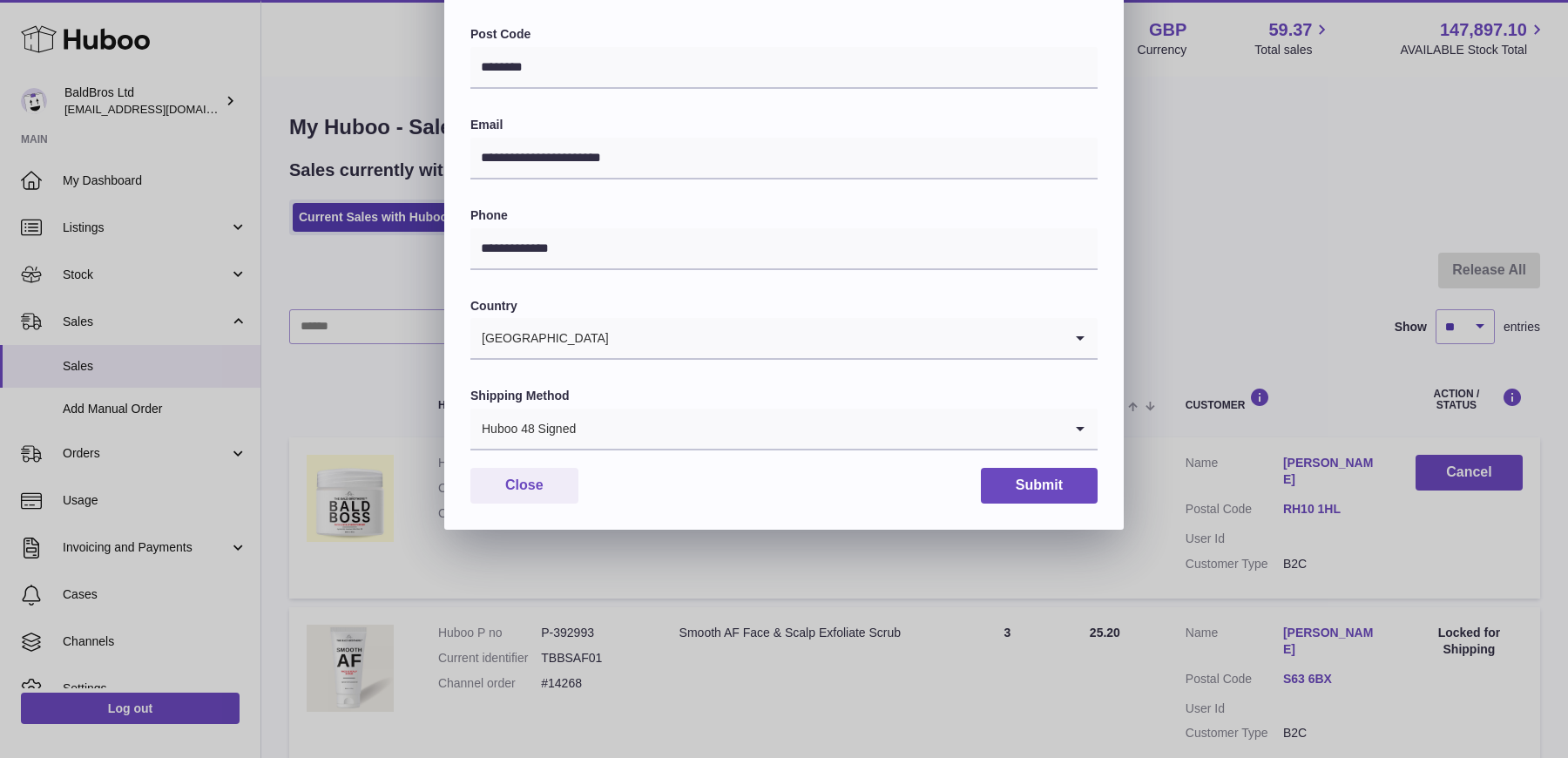
scroll to position [340, 0]
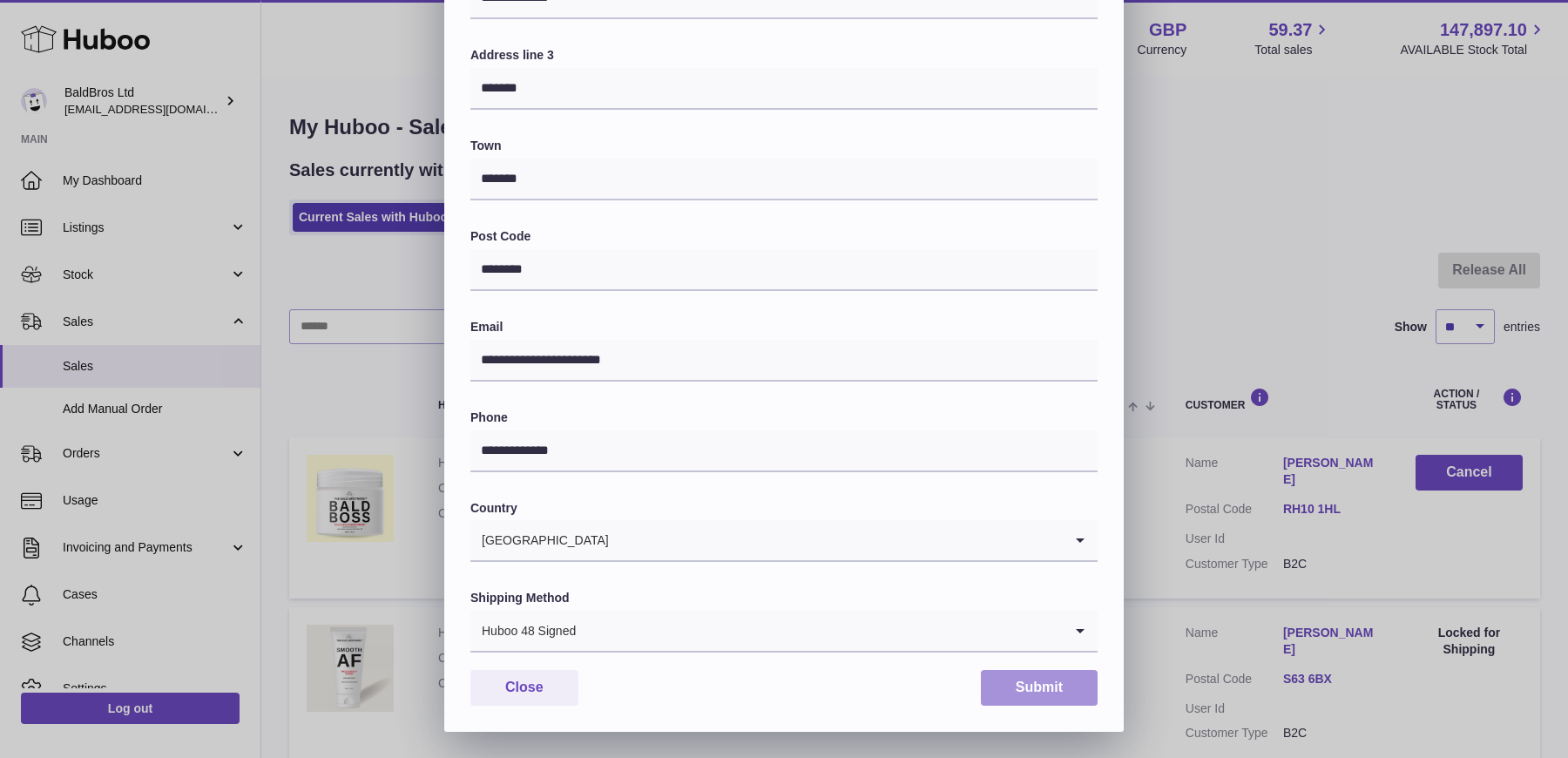
click at [1075, 683] on button "Submit" at bounding box center [1039, 688] width 117 height 36
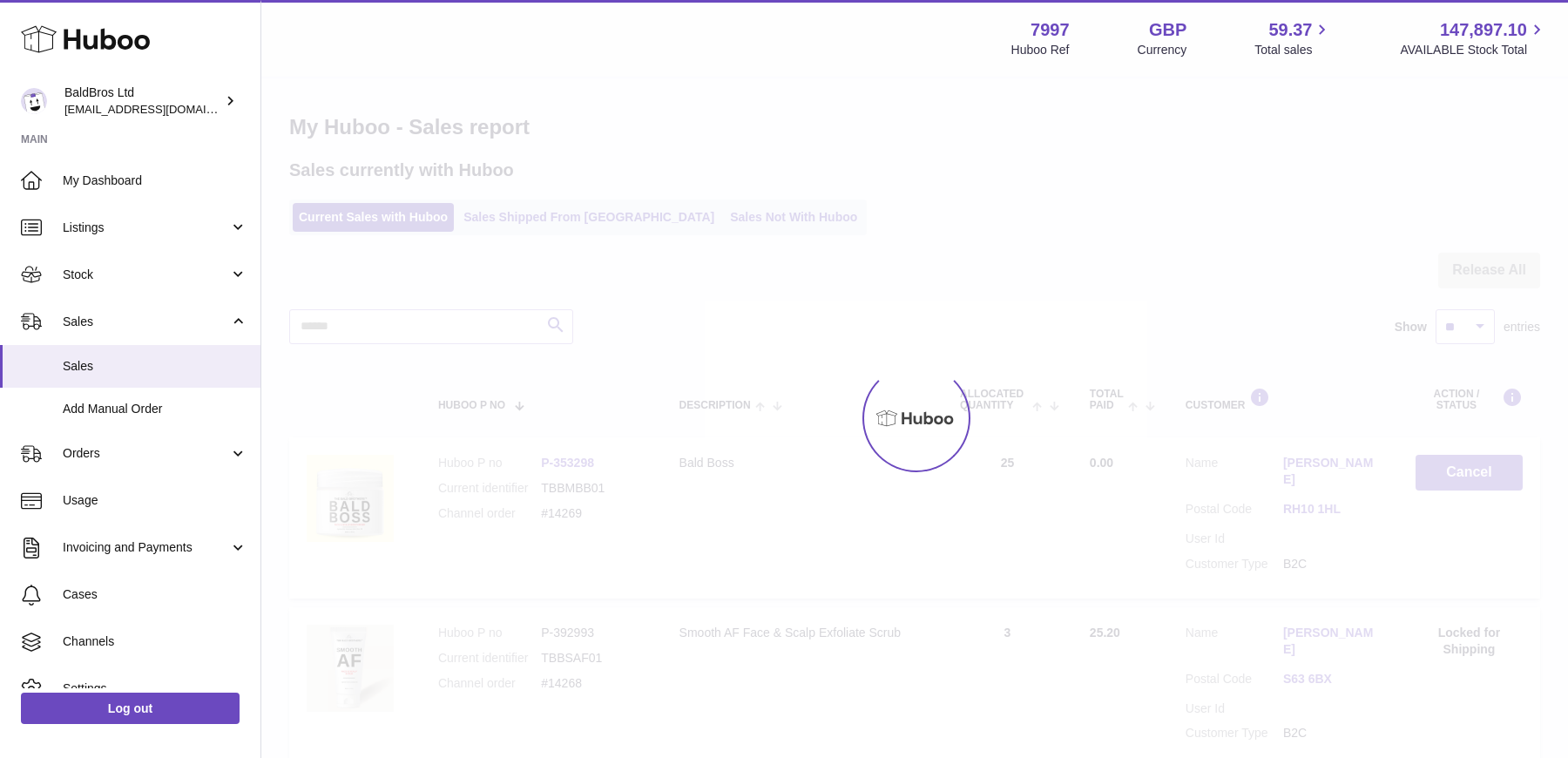
scroll to position [0, 0]
